Goal: Information Seeking & Learning: Learn about a topic

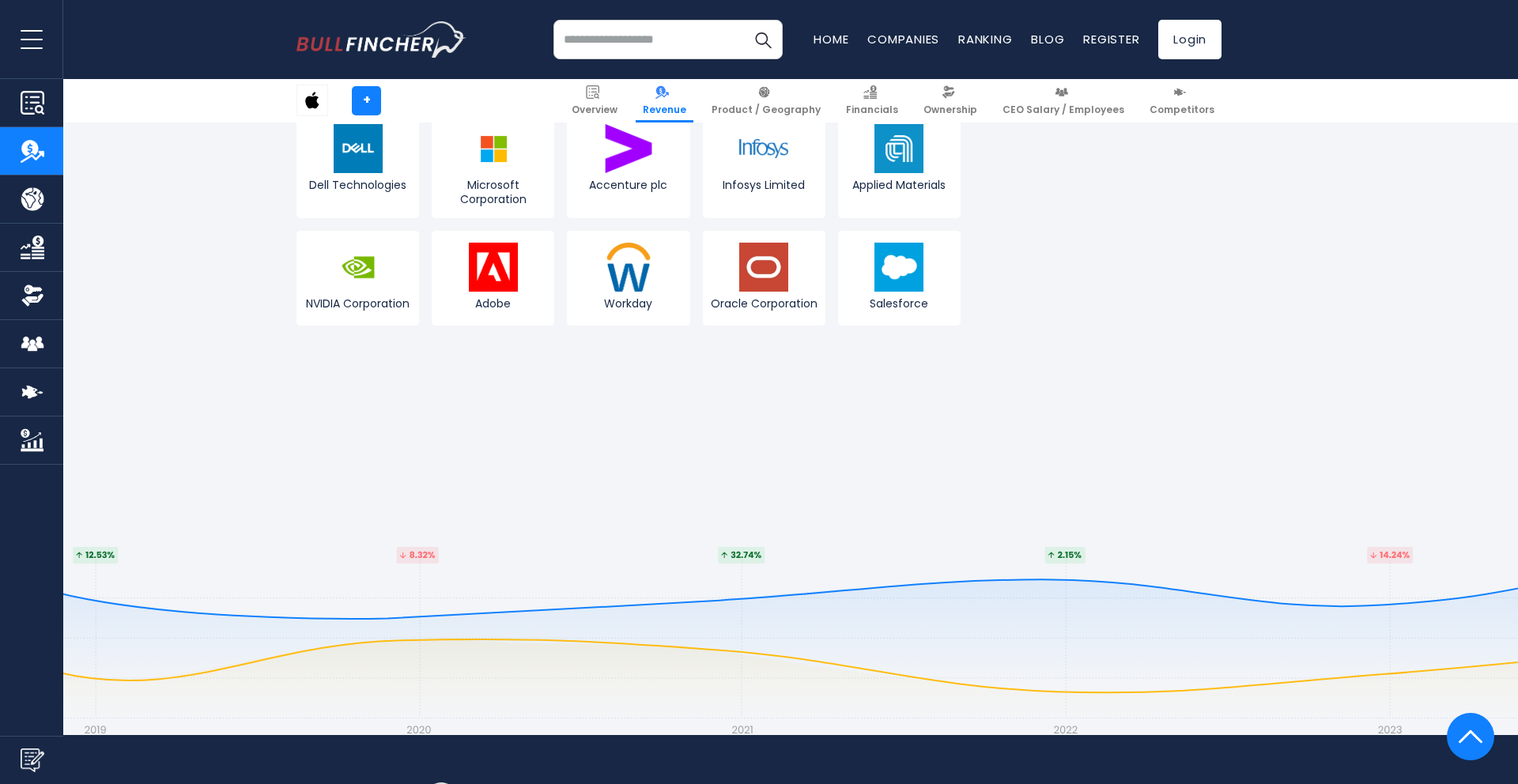
scroll to position [4805, 0]
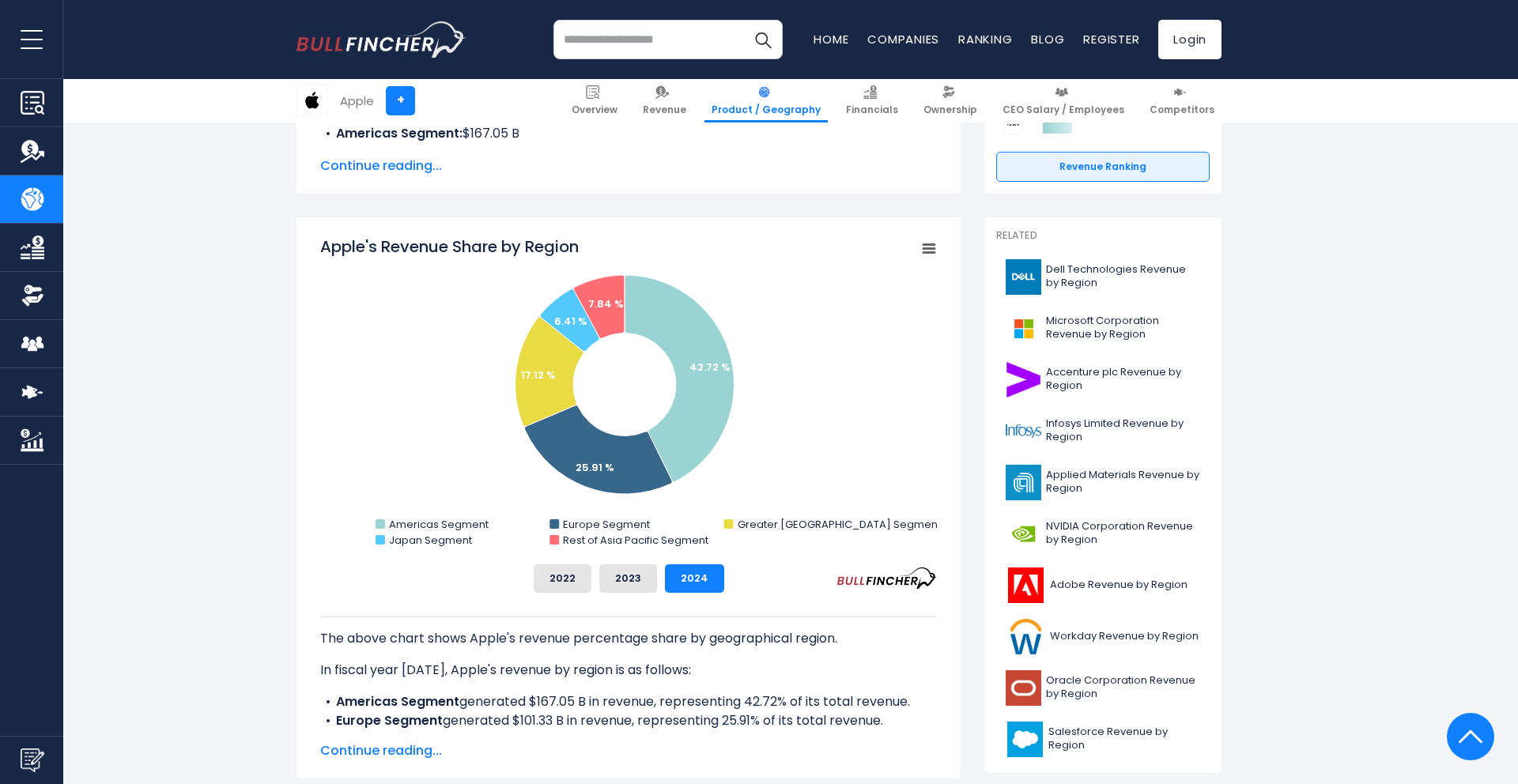
scroll to position [332, 0]
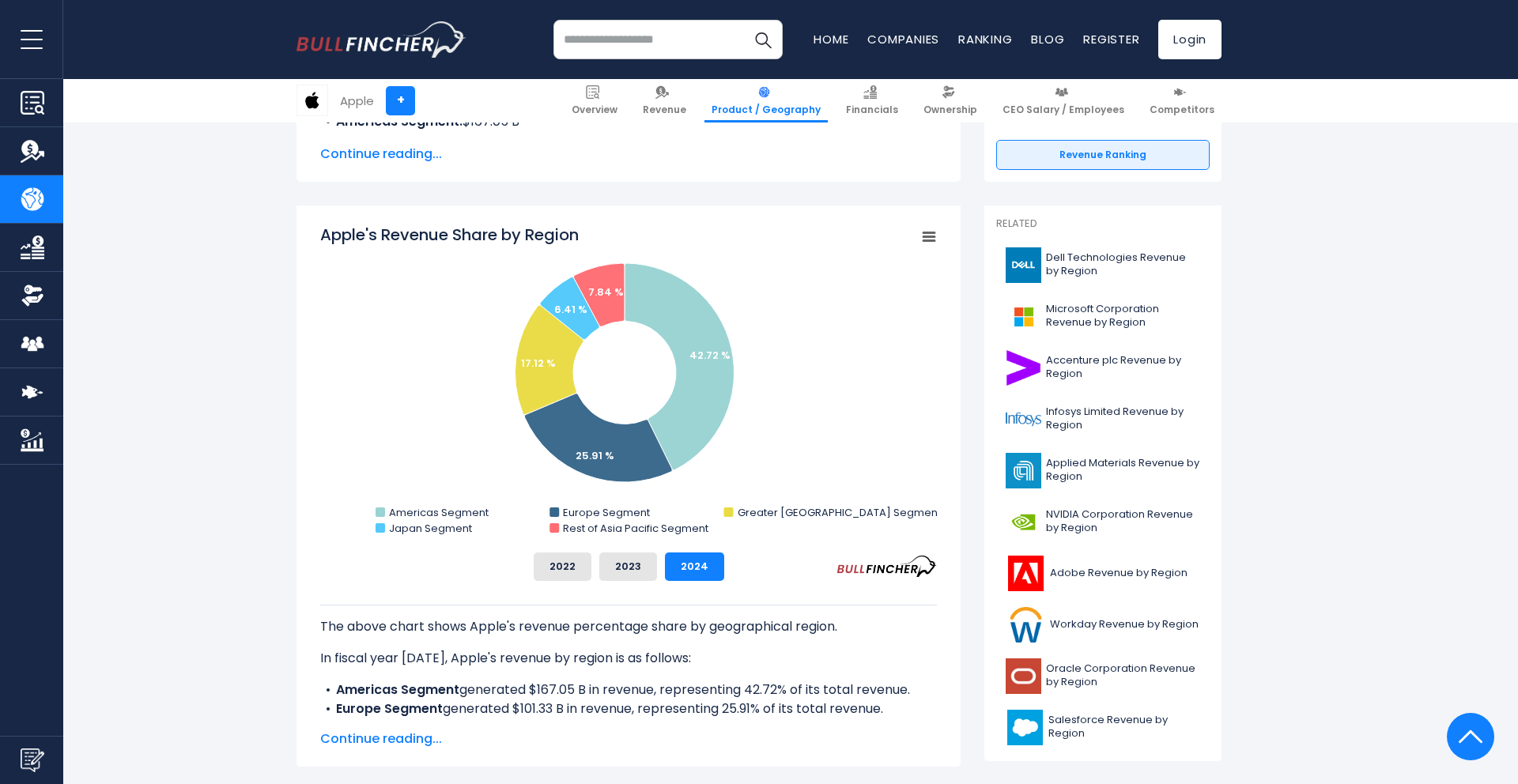
click at [579, 583] on div "The above chart shows Apple's revenue percentage share by geographical region. …" at bounding box center [628, 650] width 616 height 138
click at [574, 566] on button "2022" at bounding box center [562, 566] width 58 height 28
click at [620, 570] on button "2023" at bounding box center [628, 566] width 58 height 28
click at [685, 575] on button "2024" at bounding box center [694, 566] width 59 height 28
click at [653, 562] on button "2023" at bounding box center [628, 566] width 58 height 28
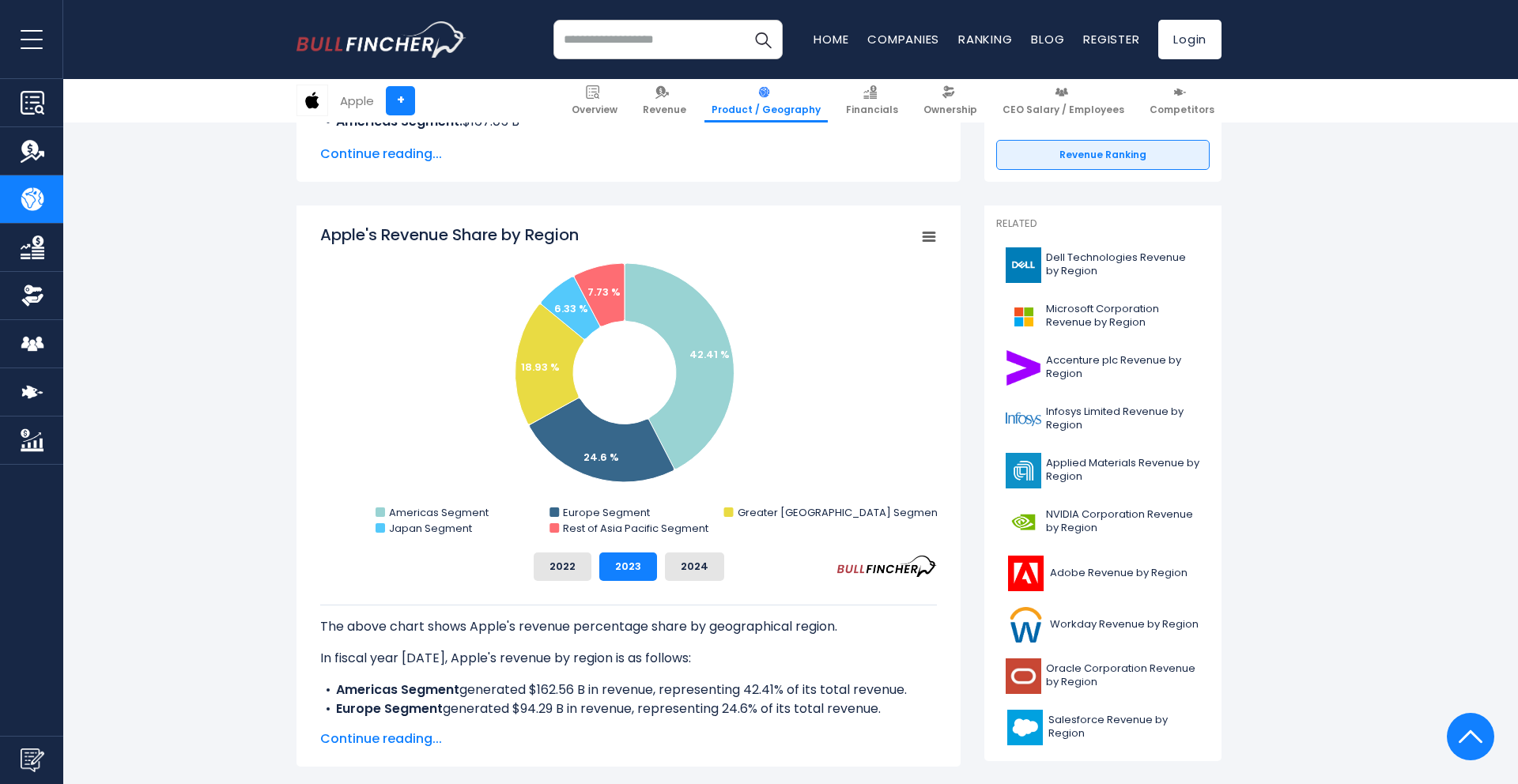
click at [572, 544] on div "Apple's Revenue Share by Region Created with Highcharts 12.1.2 Chart context me…" at bounding box center [628, 402] width 616 height 358
click at [572, 565] on button "2022" at bounding box center [562, 566] width 58 height 28
click at [619, 576] on button "2023" at bounding box center [628, 566] width 58 height 28
click at [595, 575] on div "2022 2023 2024" at bounding box center [628, 566] width 616 height 28
click at [567, 574] on button "2022" at bounding box center [562, 566] width 58 height 28
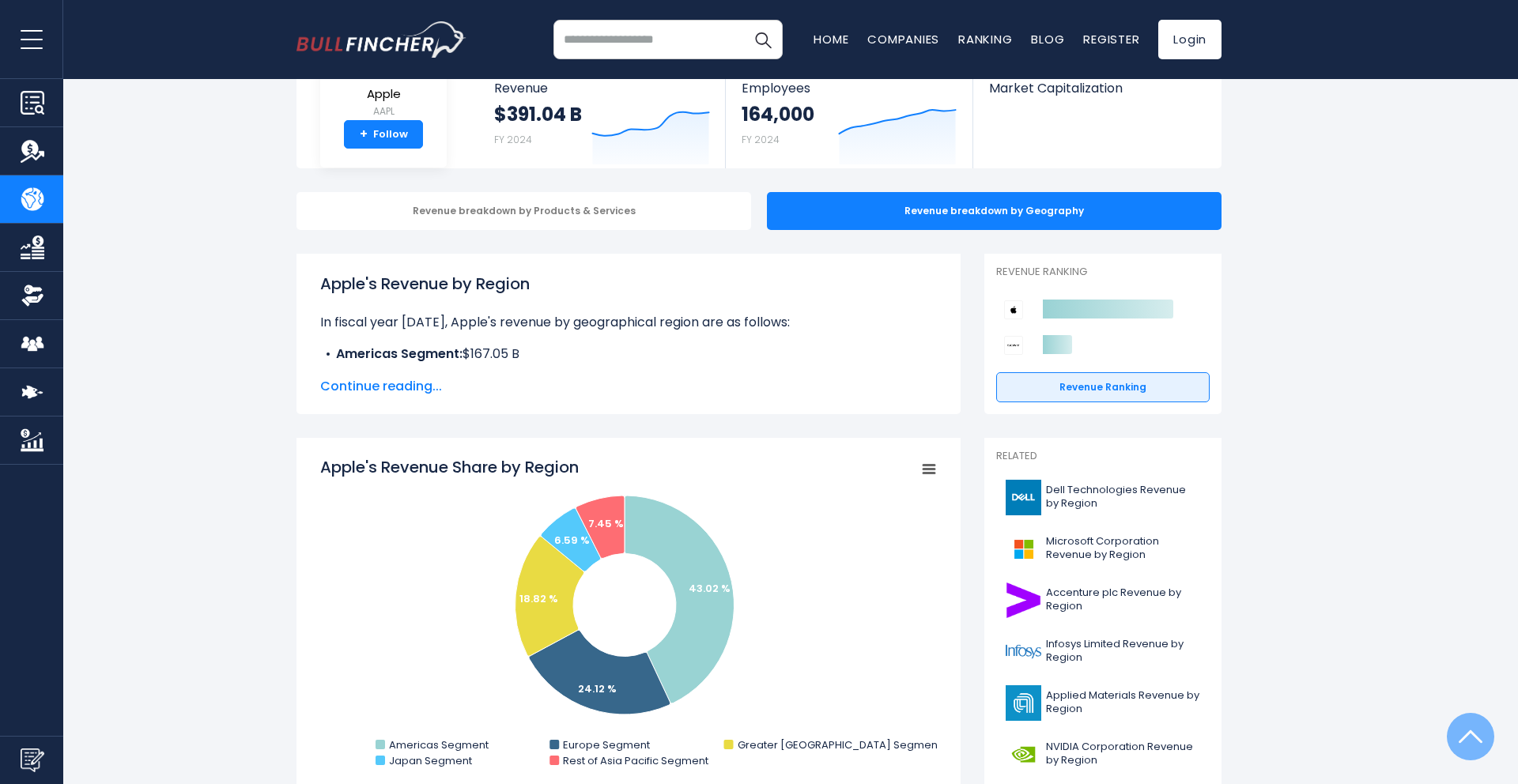
scroll to position [0, 0]
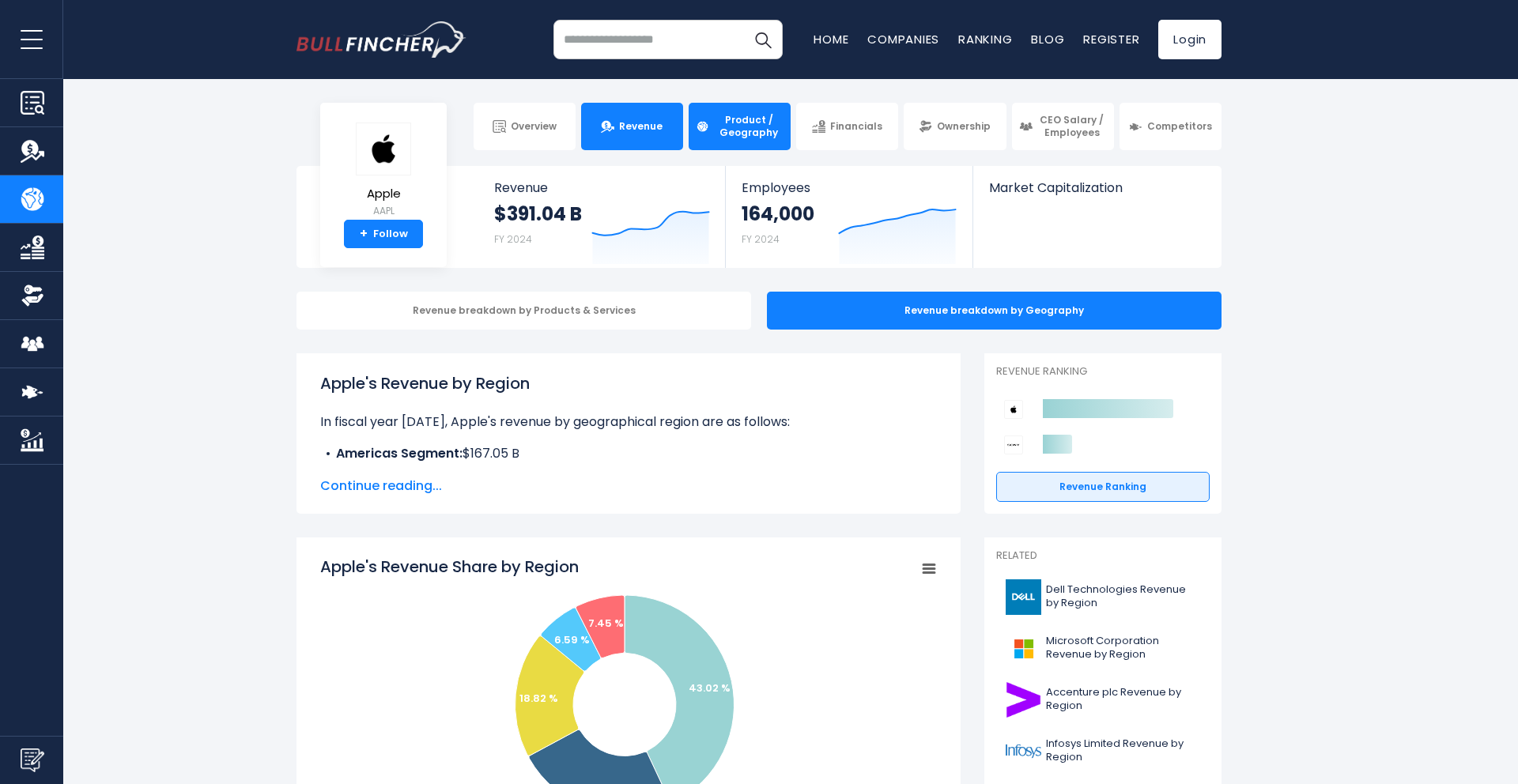
click at [632, 115] on link "Revenue" at bounding box center [632, 126] width 102 height 47
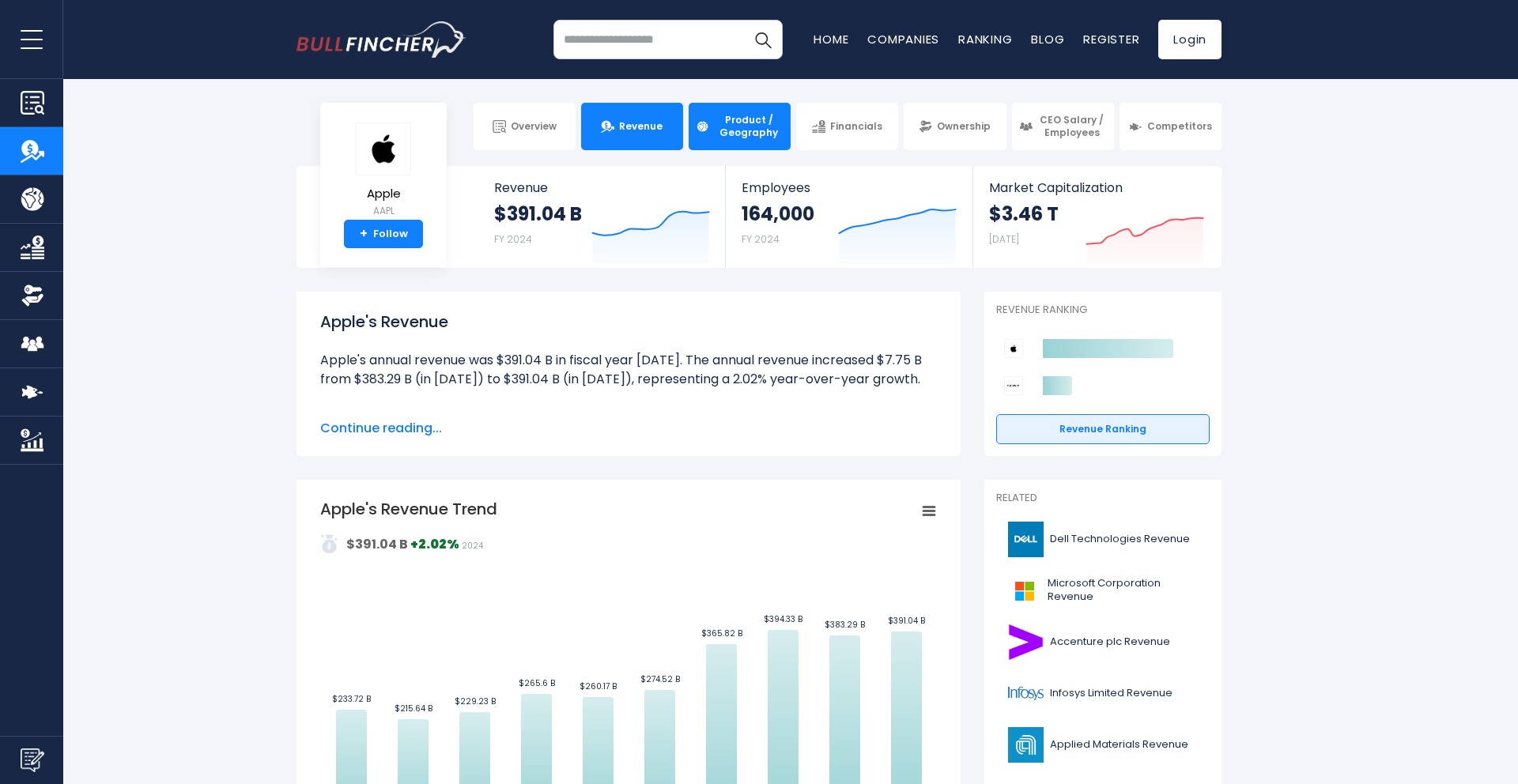
click at [718, 142] on link "Product / Geography" at bounding box center [740, 126] width 102 height 47
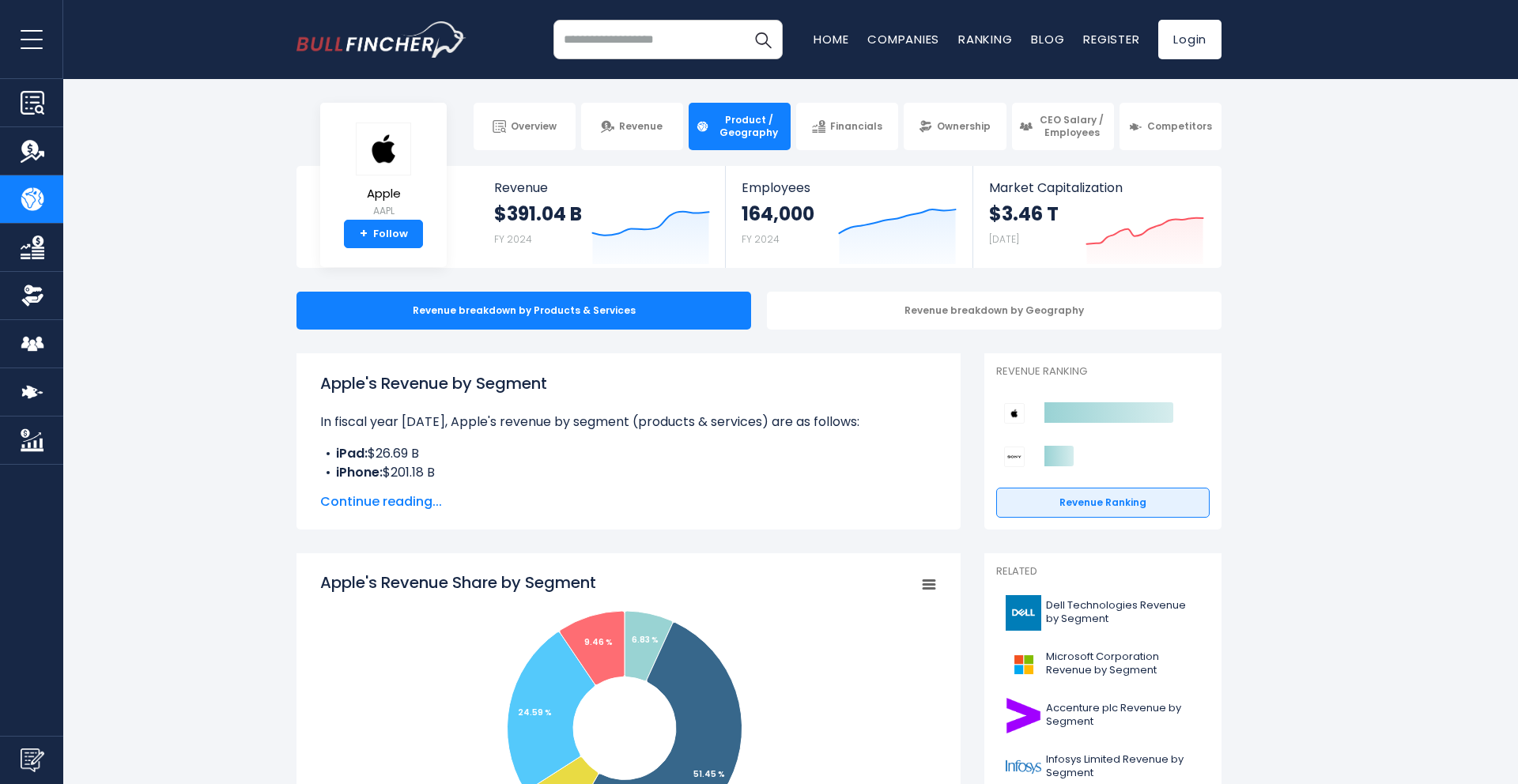
click at [371, 494] on span "Continue reading..." at bounding box center [628, 501] width 616 height 19
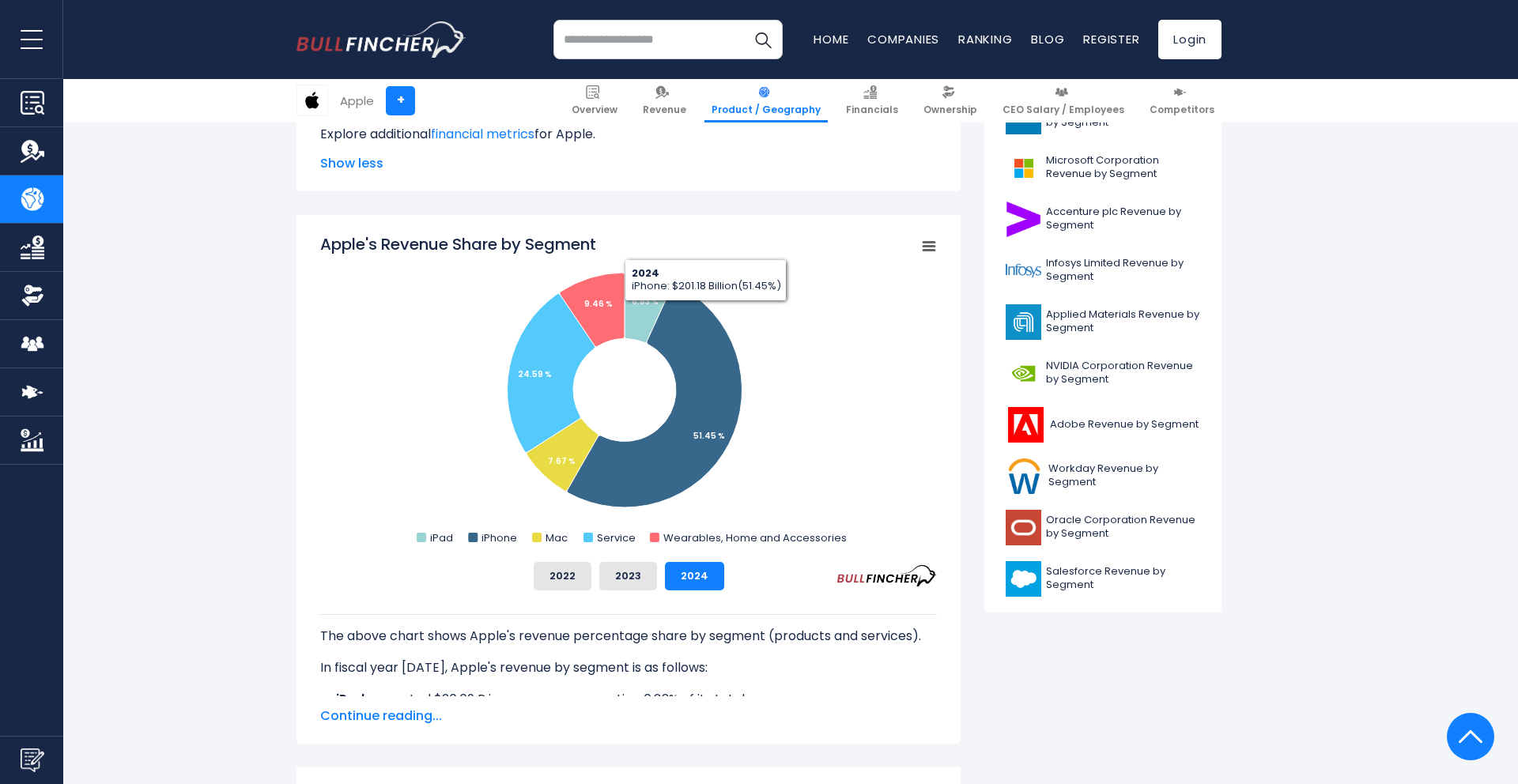
scroll to position [508, 0]
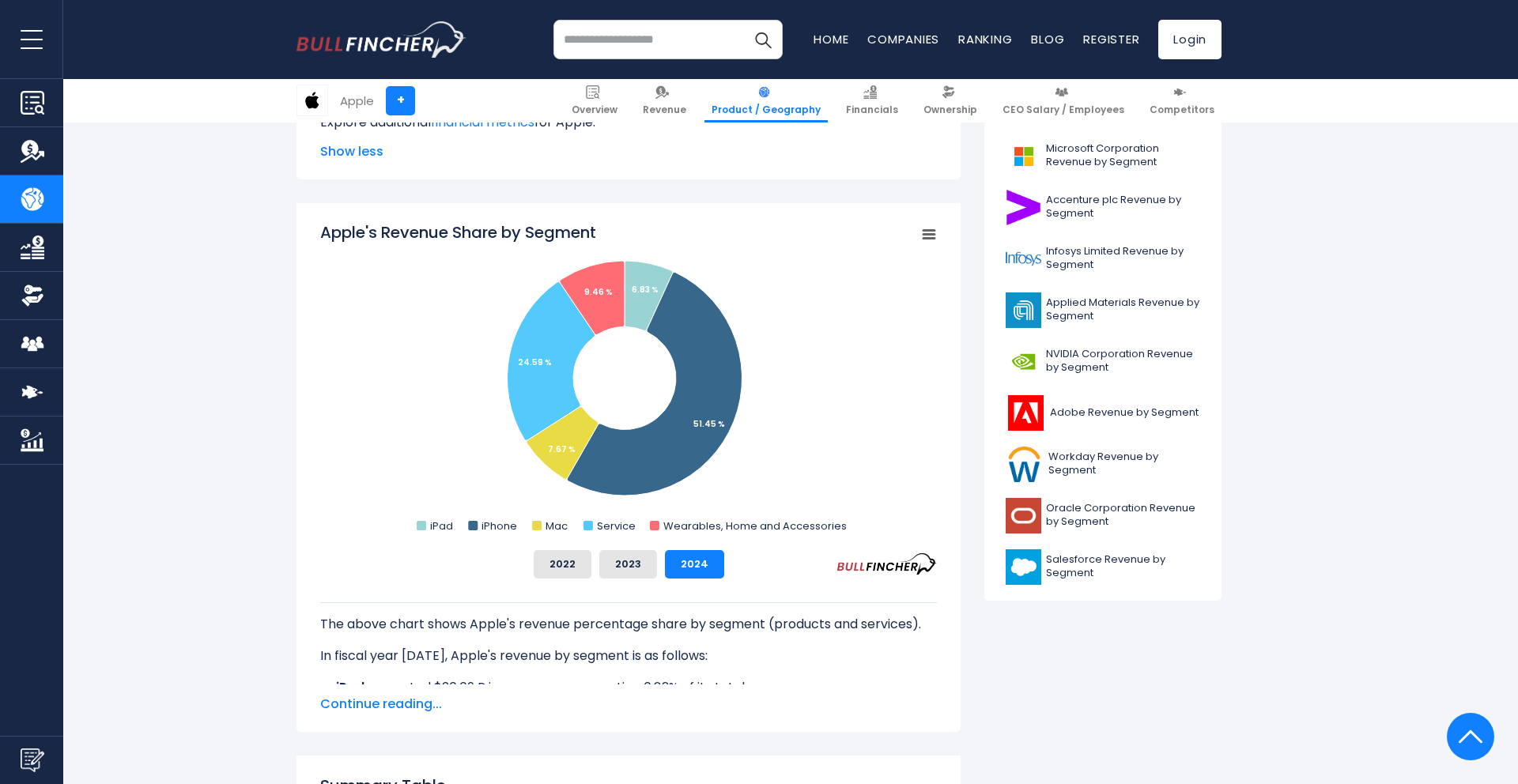
click at [941, 235] on div "Apple's Revenue Share by Segment Created with Highcharts 12.1.2 Chart context m…" at bounding box center [628, 468] width 664 height 529
click at [933, 233] on icon "Apple's Revenue Share by Segment" at bounding box center [928, 234] width 11 height 8
click at [933, 233] on div "View Fullscreen Print chart Download PNG Image Download JPEG Image" at bounding box center [875, 308] width 172 height 171
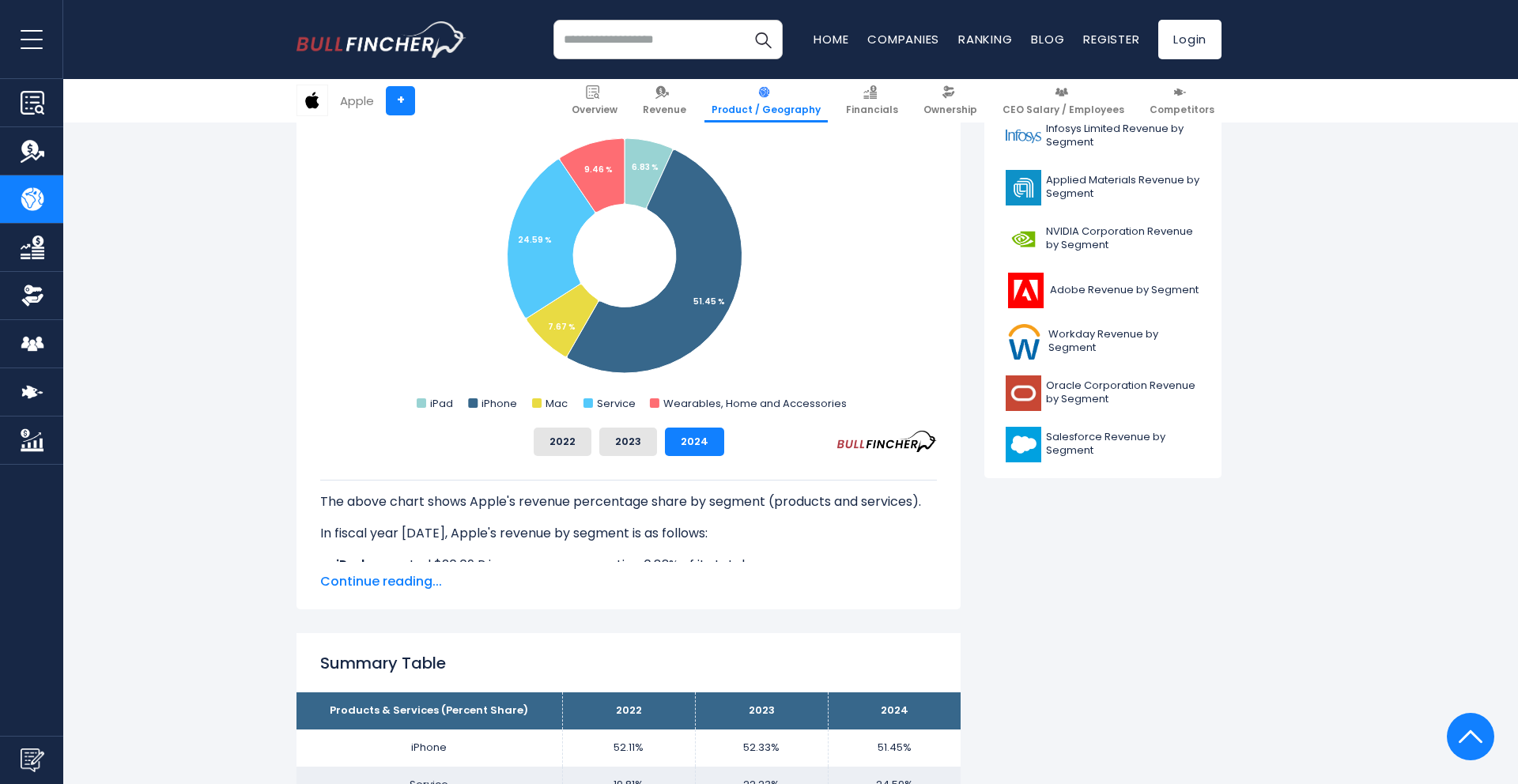
scroll to position [663, 0]
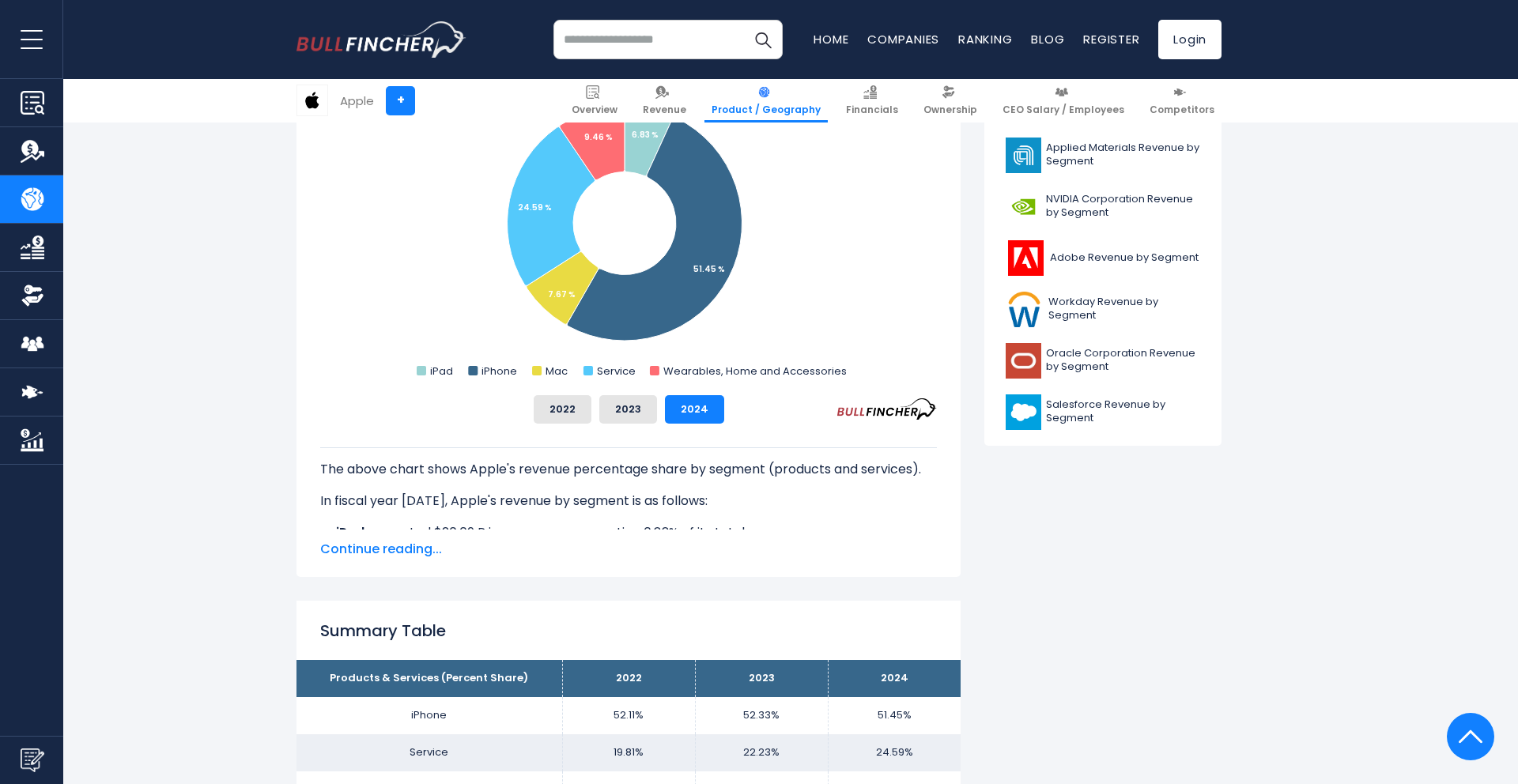
click at [385, 556] on span "Continue reading..." at bounding box center [628, 549] width 616 height 19
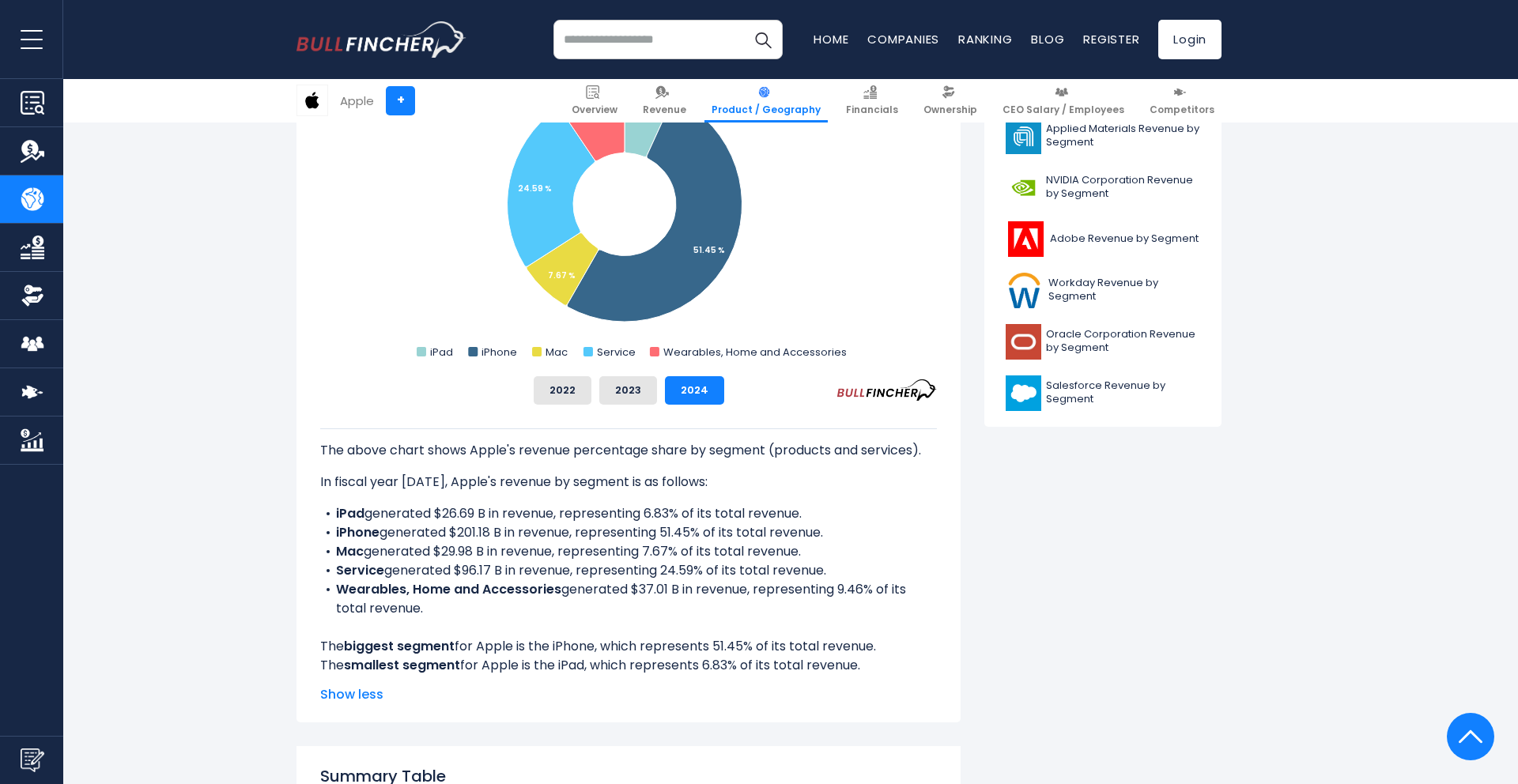
scroll to position [684, 0]
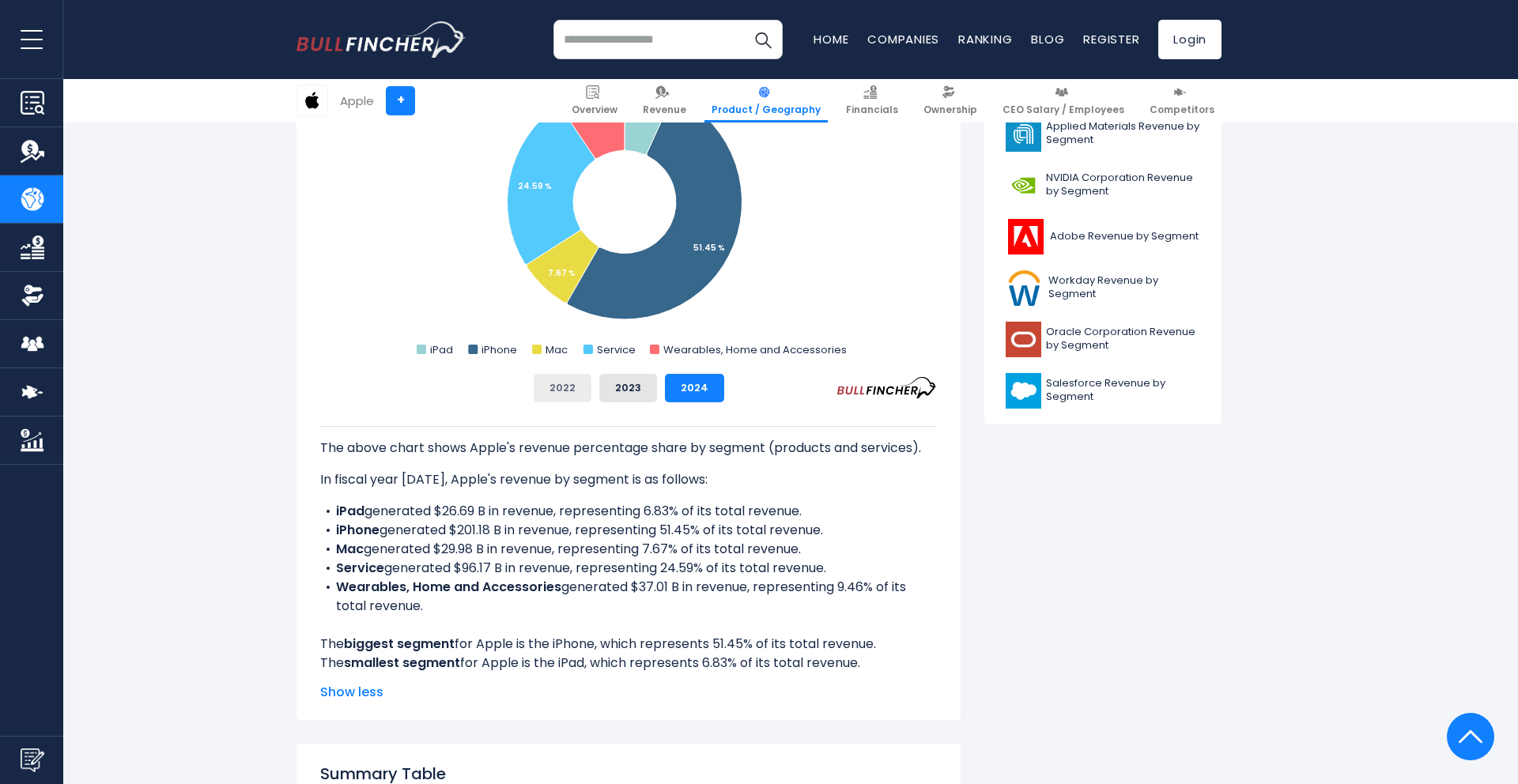
click at [585, 384] on button "2022" at bounding box center [562, 388] width 58 height 28
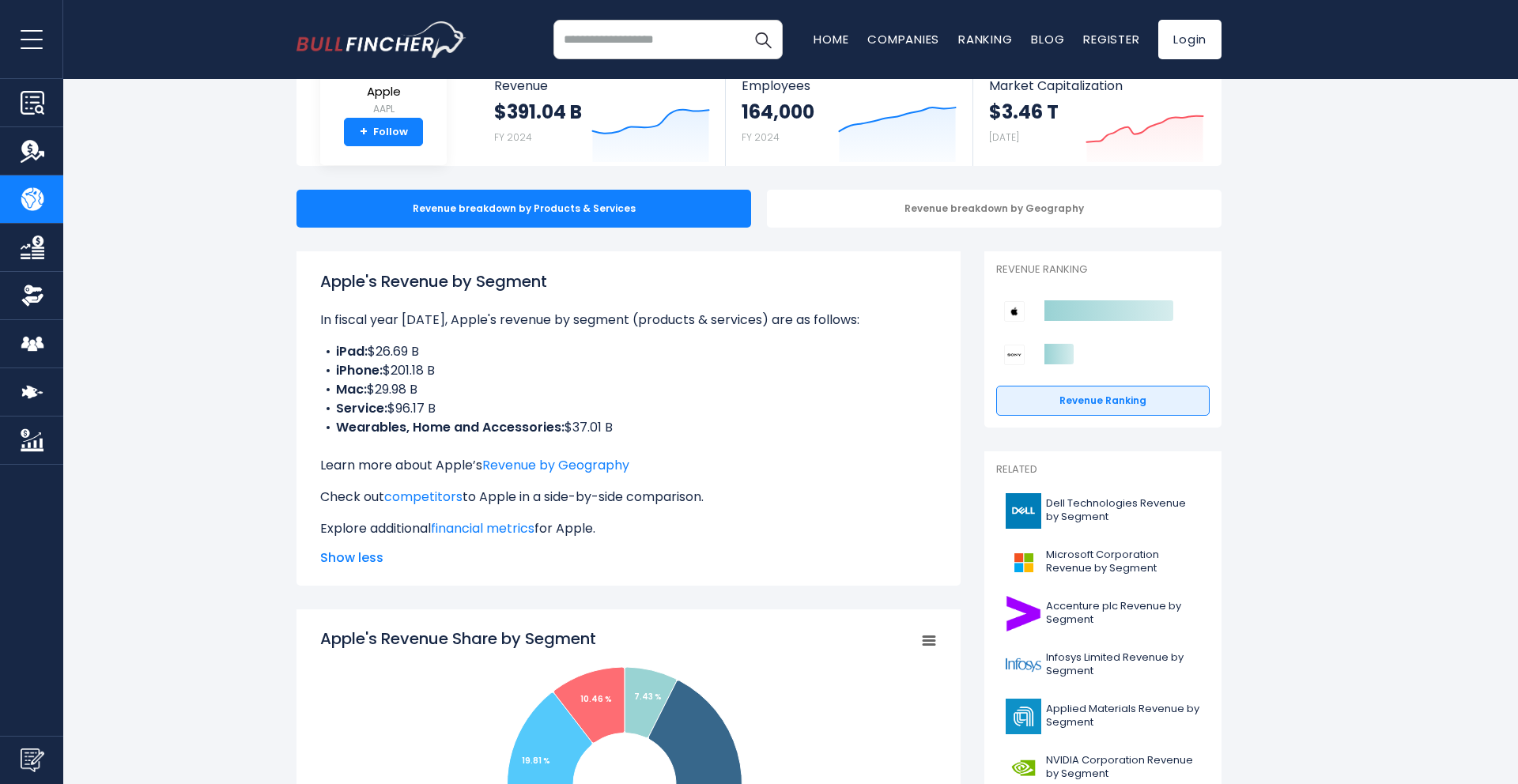
scroll to position [0, 0]
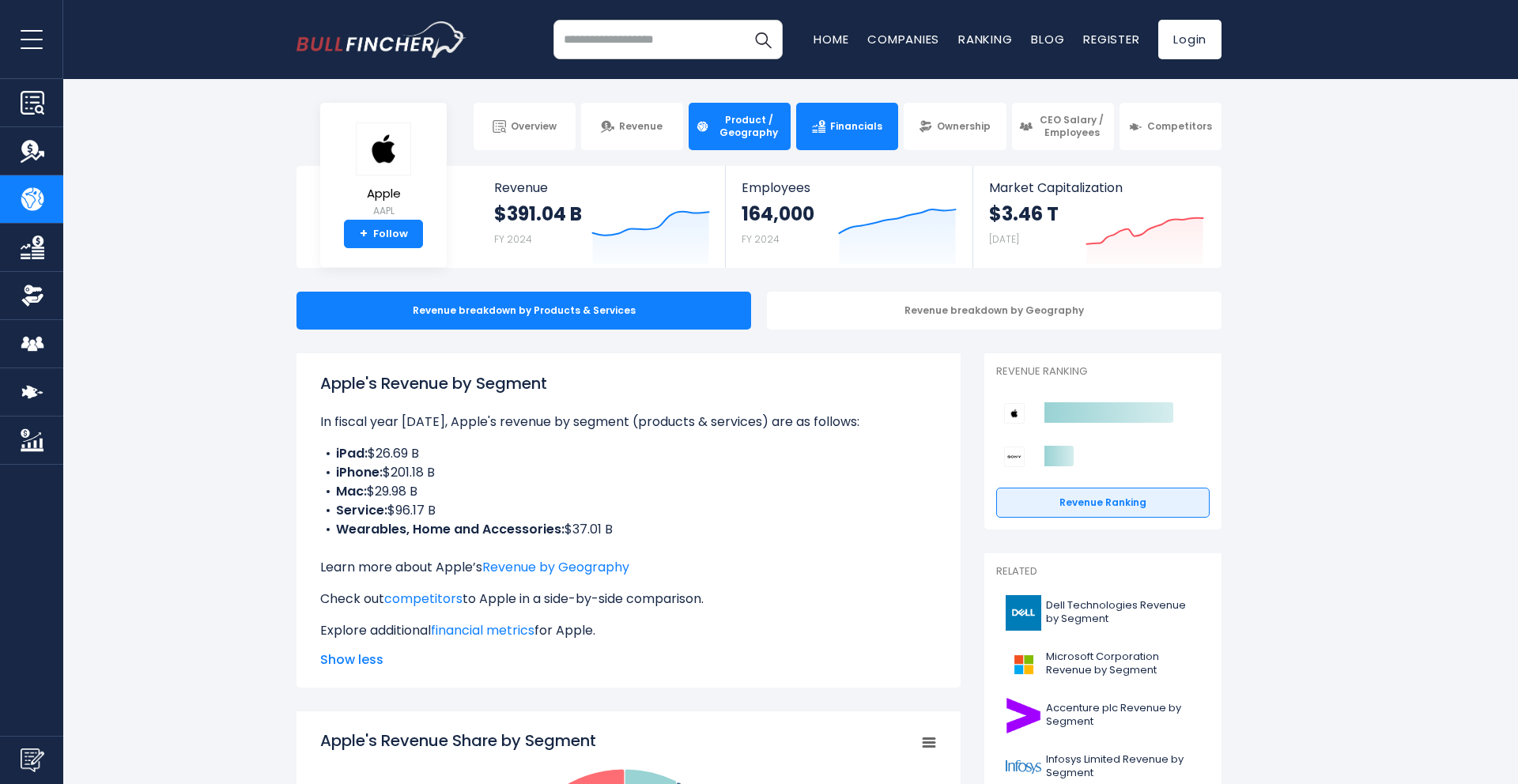
click at [853, 115] on link "Financials" at bounding box center [846, 126] width 102 height 47
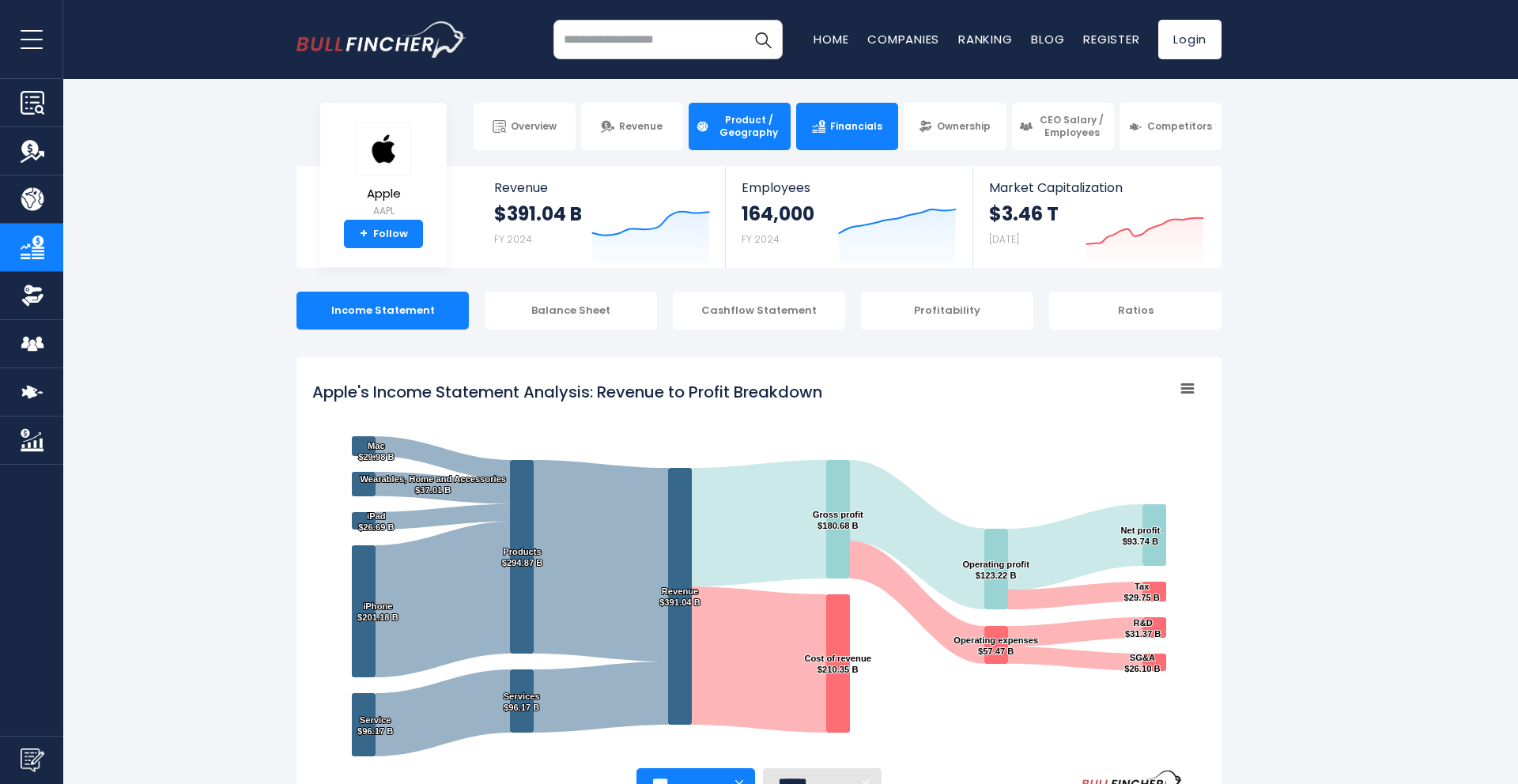
click at [732, 139] on link "Product / Geography" at bounding box center [740, 126] width 102 height 47
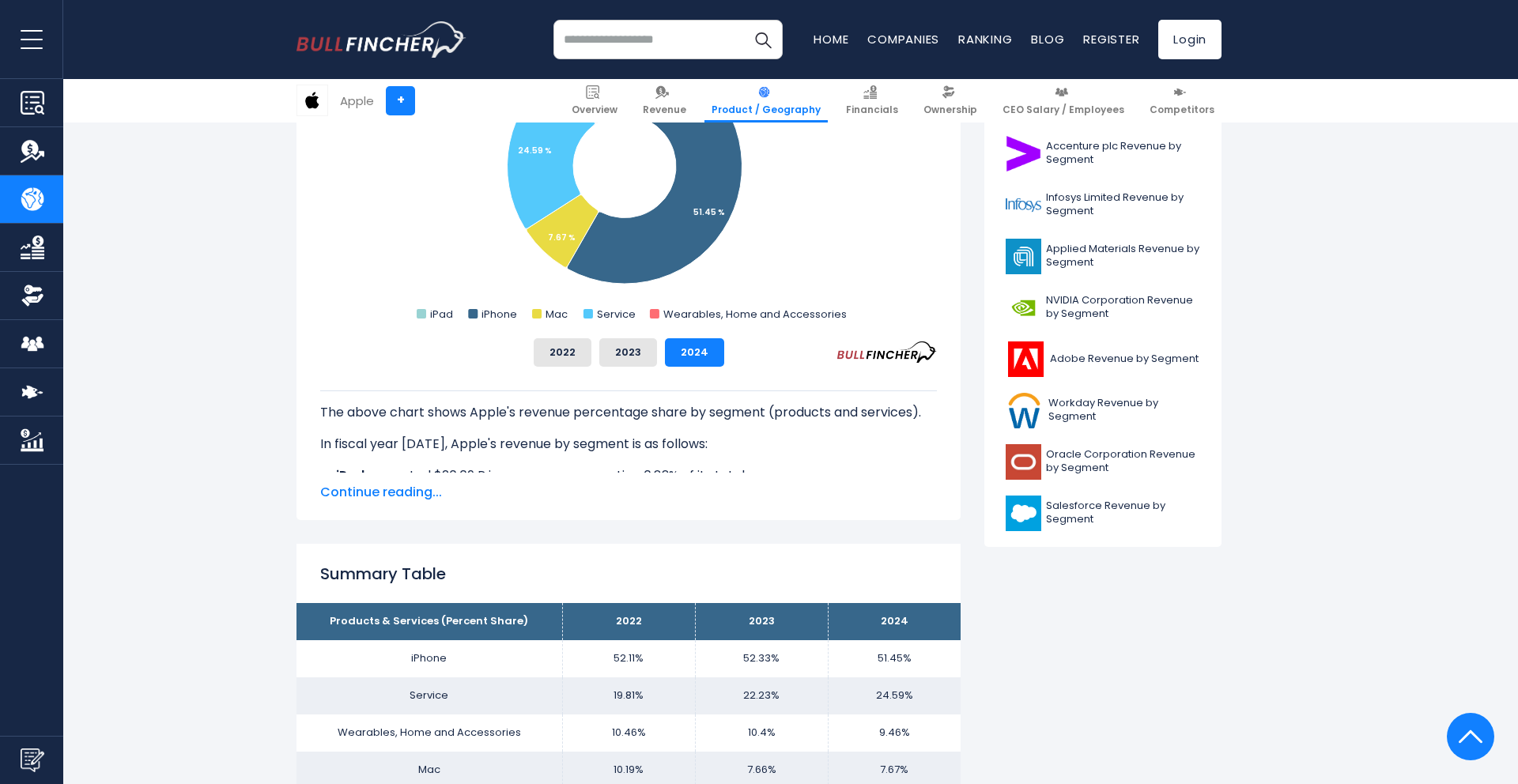
scroll to position [571, 0]
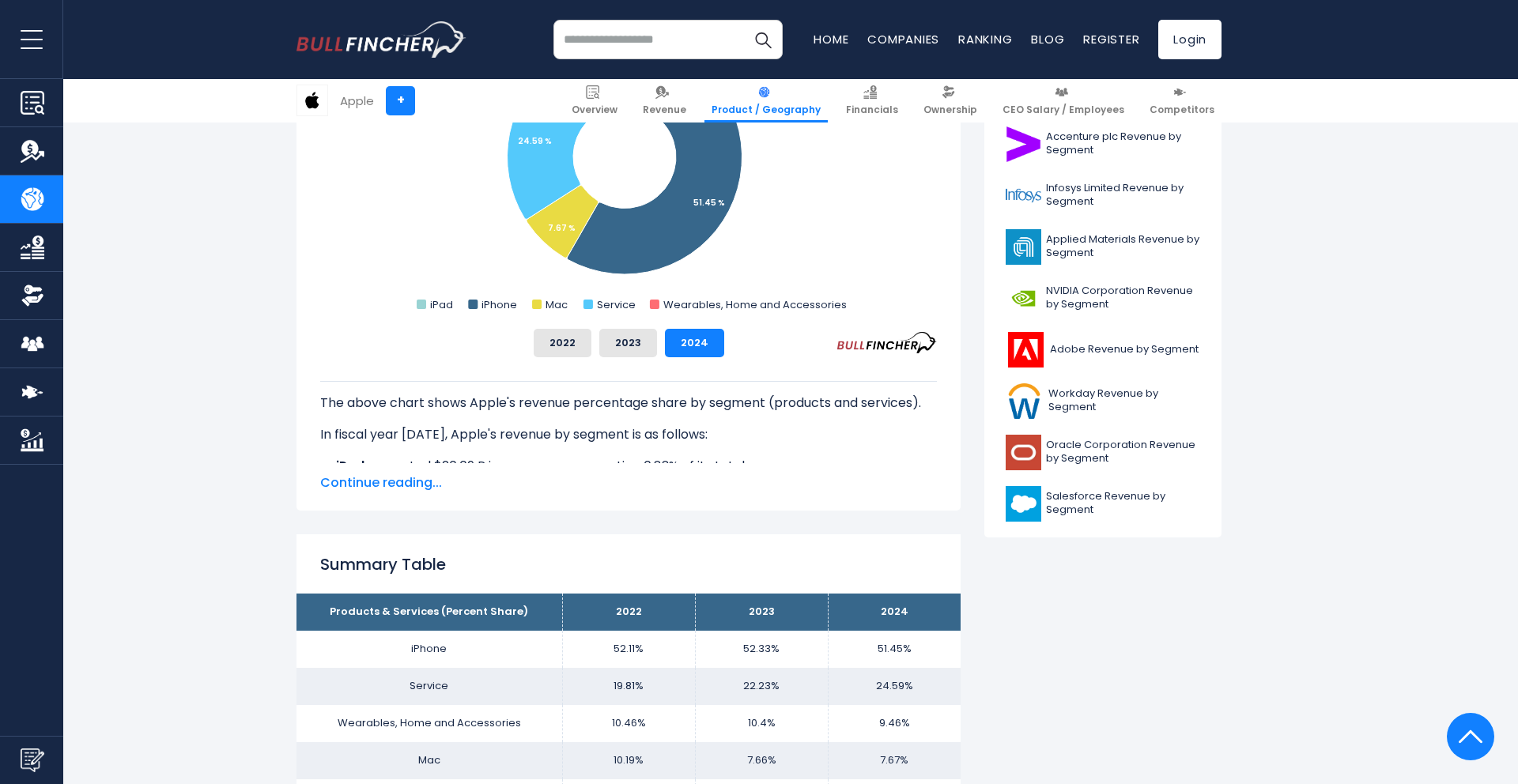
click at [357, 481] on span "Continue reading..." at bounding box center [628, 482] width 616 height 19
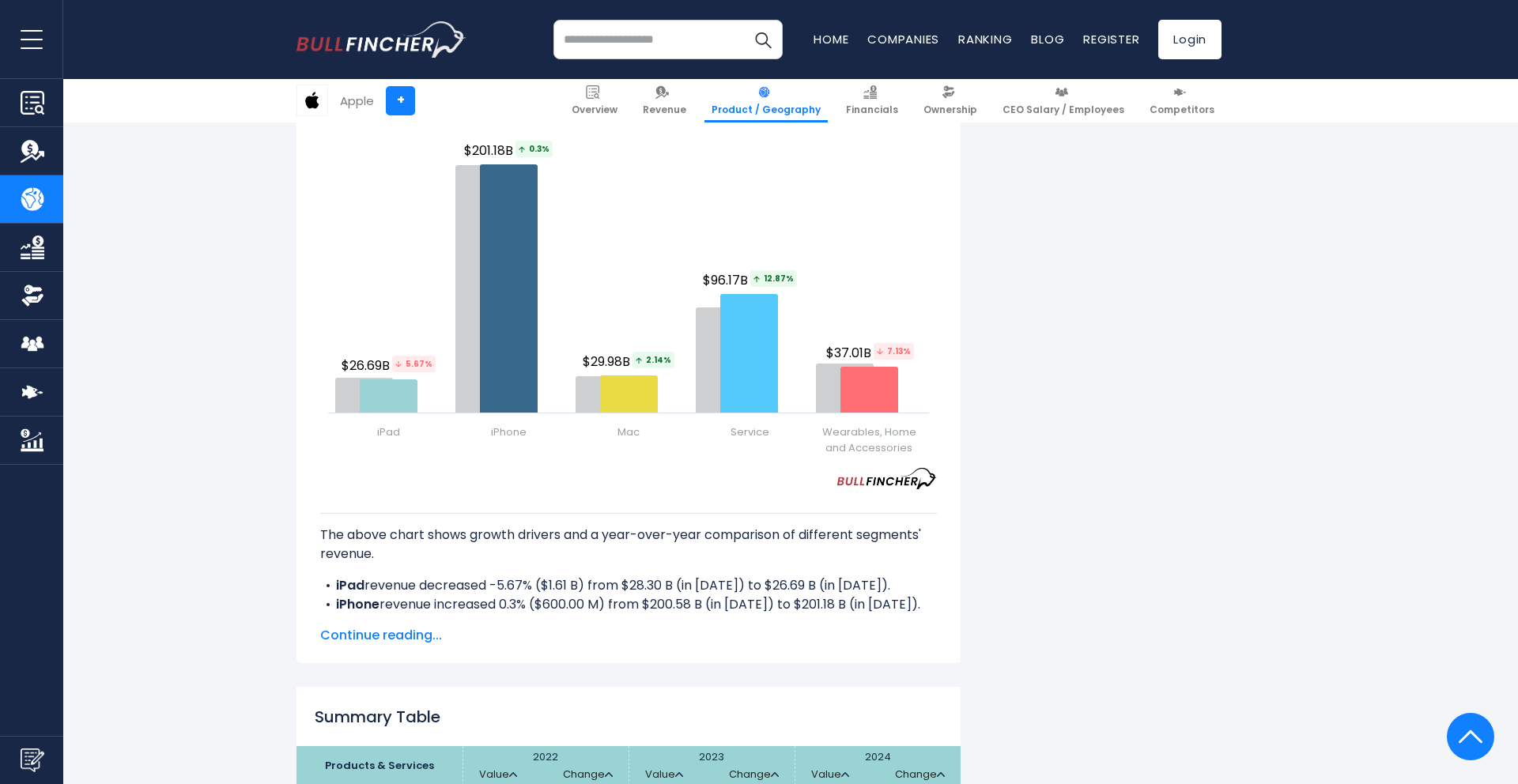
scroll to position [2157, 0]
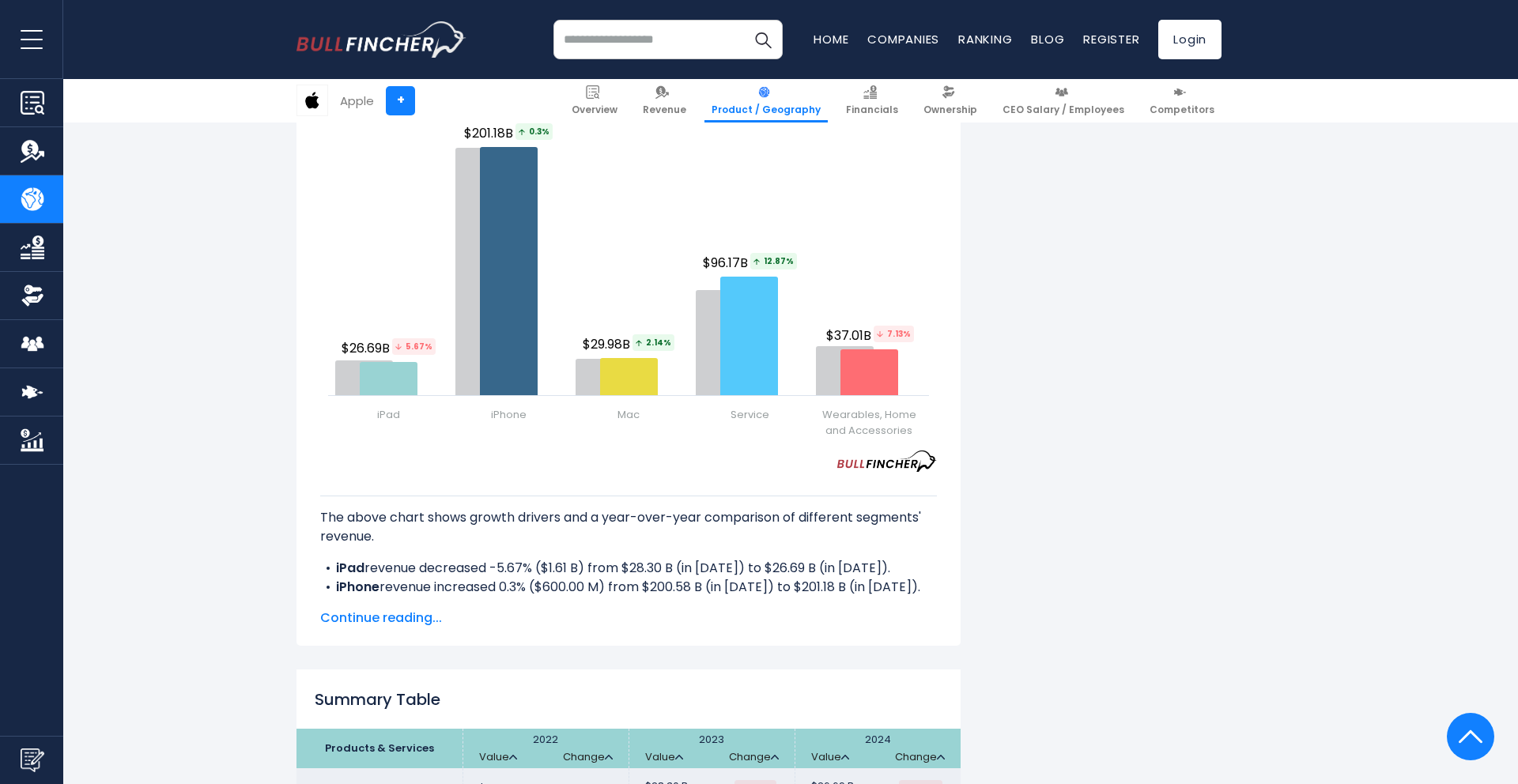
click at [351, 608] on span "Continue reading..." at bounding box center [628, 618] width 616 height 19
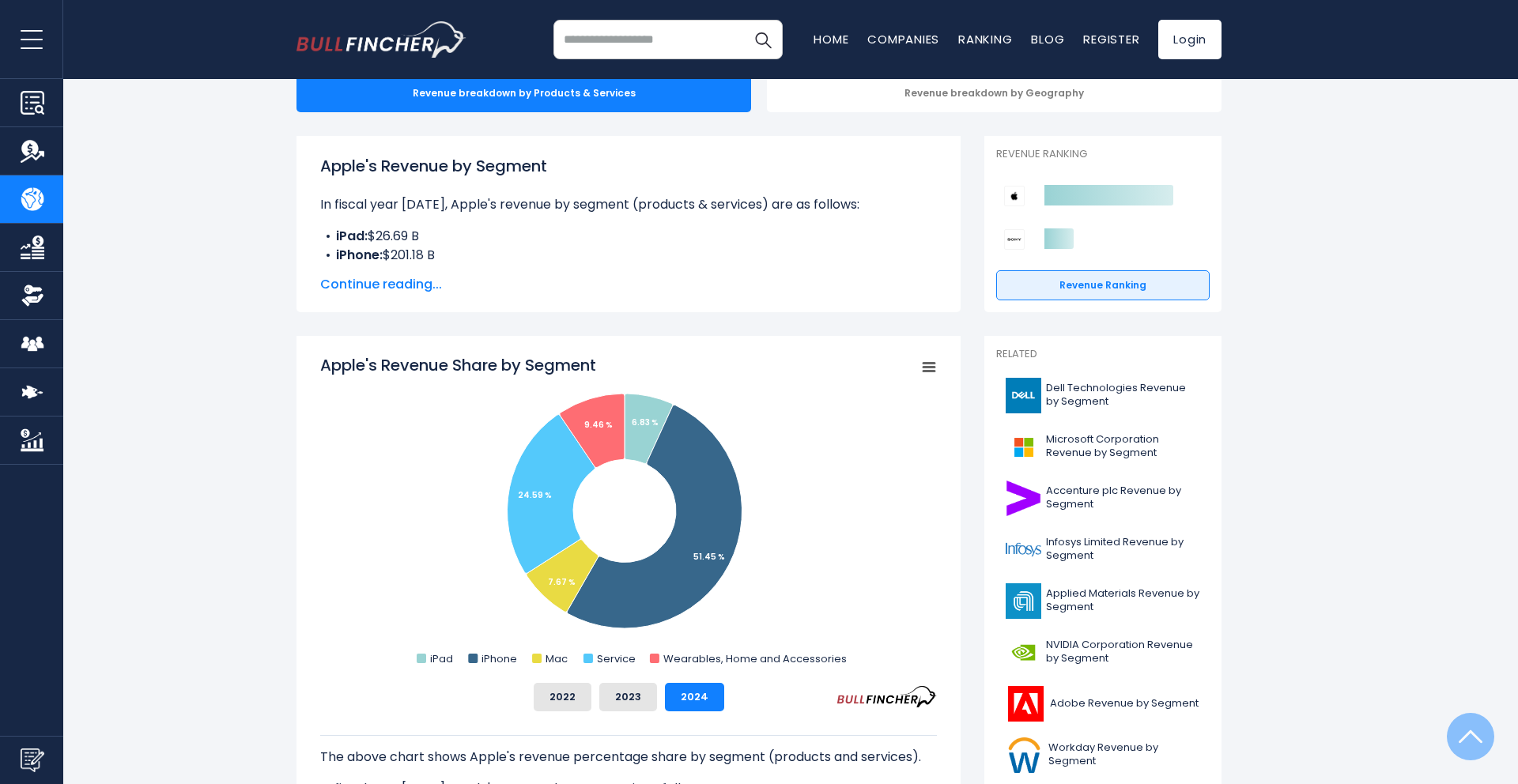
scroll to position [0, 0]
